Goal: Task Accomplishment & Management: Complete application form

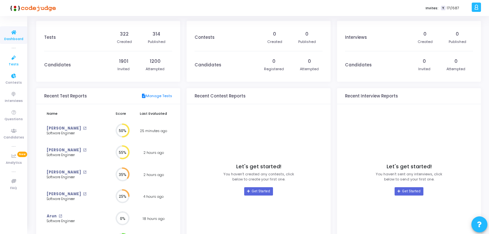
click at [11, 59] on icon at bounding box center [13, 58] width 13 height 8
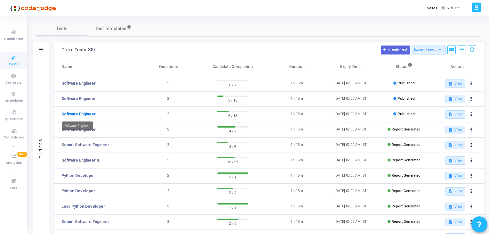
click at [82, 115] on link "Software Engineer" at bounding box center [78, 114] width 34 height 6
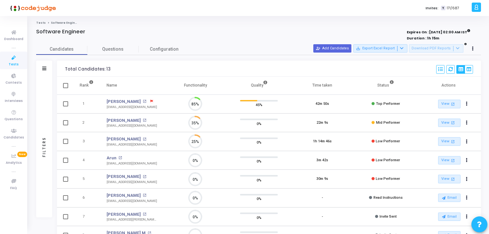
scroll to position [13, 16]
click at [4, 64] on link "Tests" at bounding box center [13, 61] width 27 height 18
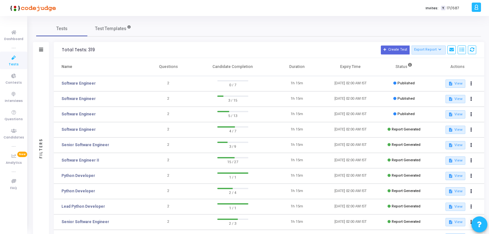
click at [81, 103] on td "Software Engineer" at bounding box center [98, 98] width 88 height 15
click at [65, 97] on link "Software Engineer" at bounding box center [78, 99] width 34 height 6
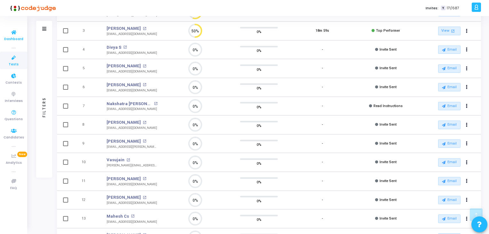
click at [21, 37] on span "Dashboard" at bounding box center [13, 39] width 19 height 5
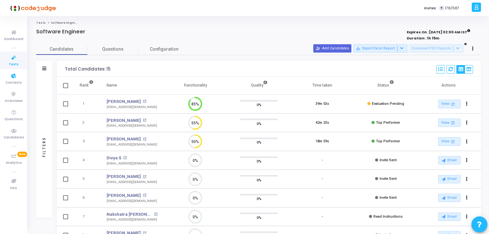
click at [12, 60] on icon at bounding box center [13, 58] width 13 height 8
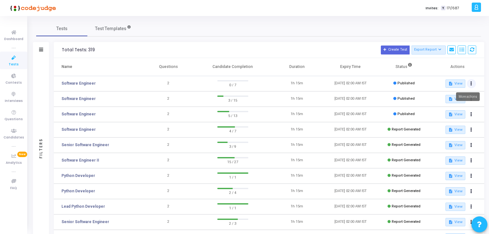
click at [472, 84] on icon at bounding box center [472, 83] width 2 height 3
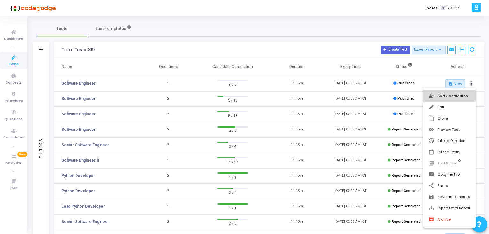
click at [456, 99] on button "person_add_alt Add Candidates" at bounding box center [450, 95] width 52 height 11
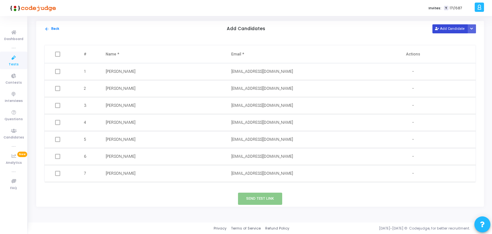
click at [451, 29] on button "Add Candidate" at bounding box center [449, 28] width 35 height 9
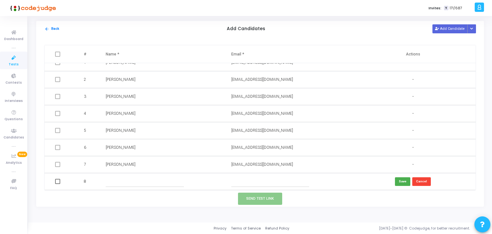
click at [140, 183] on input "text" at bounding box center [145, 181] width 78 height 11
paste input "mozammalhossainlivecom"
type input "mozammalhossainlivecom"
click at [264, 182] on input "text" at bounding box center [270, 181] width 78 height 11
paste input "[EMAIL_ADDRESS][DOMAIN_NAME]"
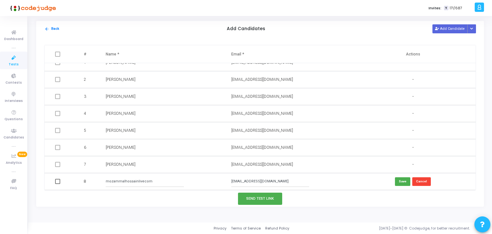
type input "[EMAIL_ADDRESS][DOMAIN_NAME]"
click at [138, 178] on input "mozammalhossainlivecom" at bounding box center [145, 181] width 78 height 11
paste input "[GEOGRAPHIC_DATA]"
type input "[GEOGRAPHIC_DATA]"
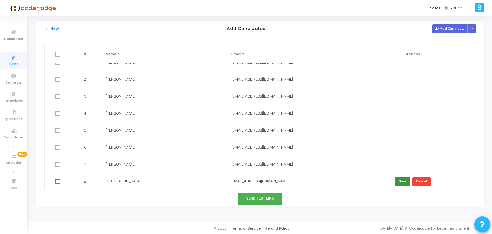
click at [404, 180] on button "Save" at bounding box center [402, 181] width 15 height 9
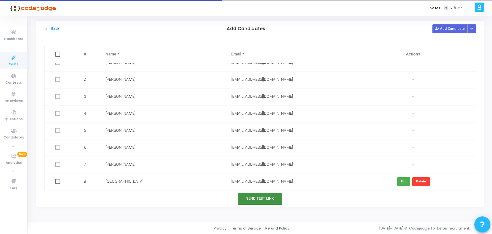
click at [255, 196] on button "Send Test Link" at bounding box center [260, 198] width 44 height 12
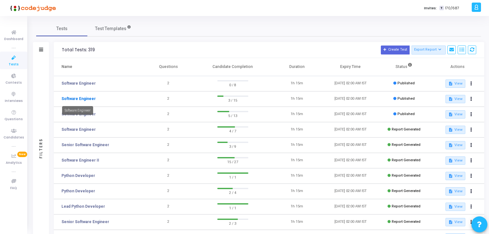
click at [79, 96] on link "Software Engineer" at bounding box center [78, 99] width 34 height 6
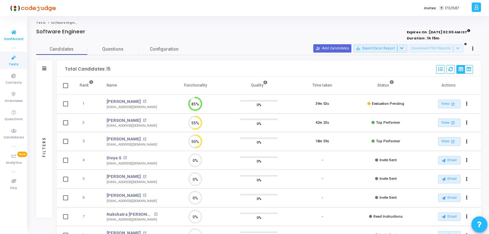
click at [15, 35] on icon at bounding box center [13, 33] width 13 height 8
